Goal: Information Seeking & Learning: Learn about a topic

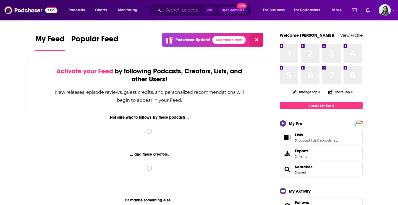
click at [182, 10] on input "Search podcasts, credits, & more..." at bounding box center [183, 10] width 41 height 9
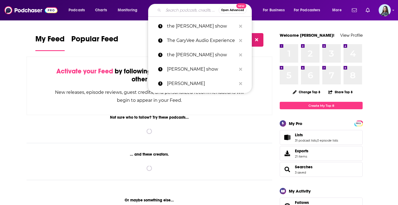
paste input "MeatEater"
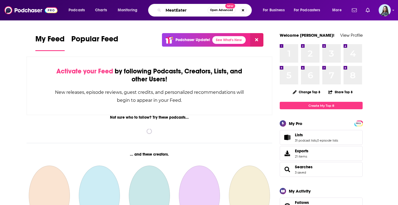
type input "MeatEater"
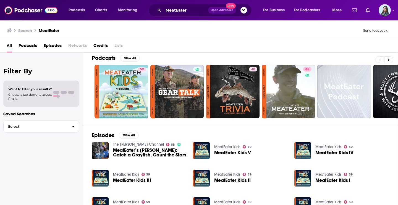
scroll to position [2, 0]
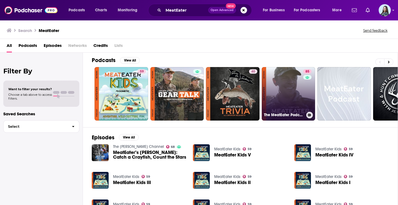
click at [293, 100] on link "85 The MeatEater Podcast" at bounding box center [289, 94] width 54 height 54
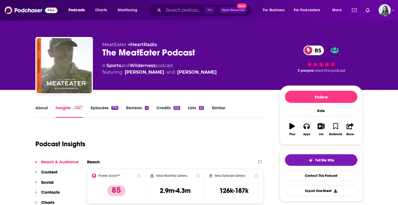
click at [41, 108] on link "About" at bounding box center [41, 111] width 12 height 13
